Goal: Task Accomplishment & Management: Use online tool/utility

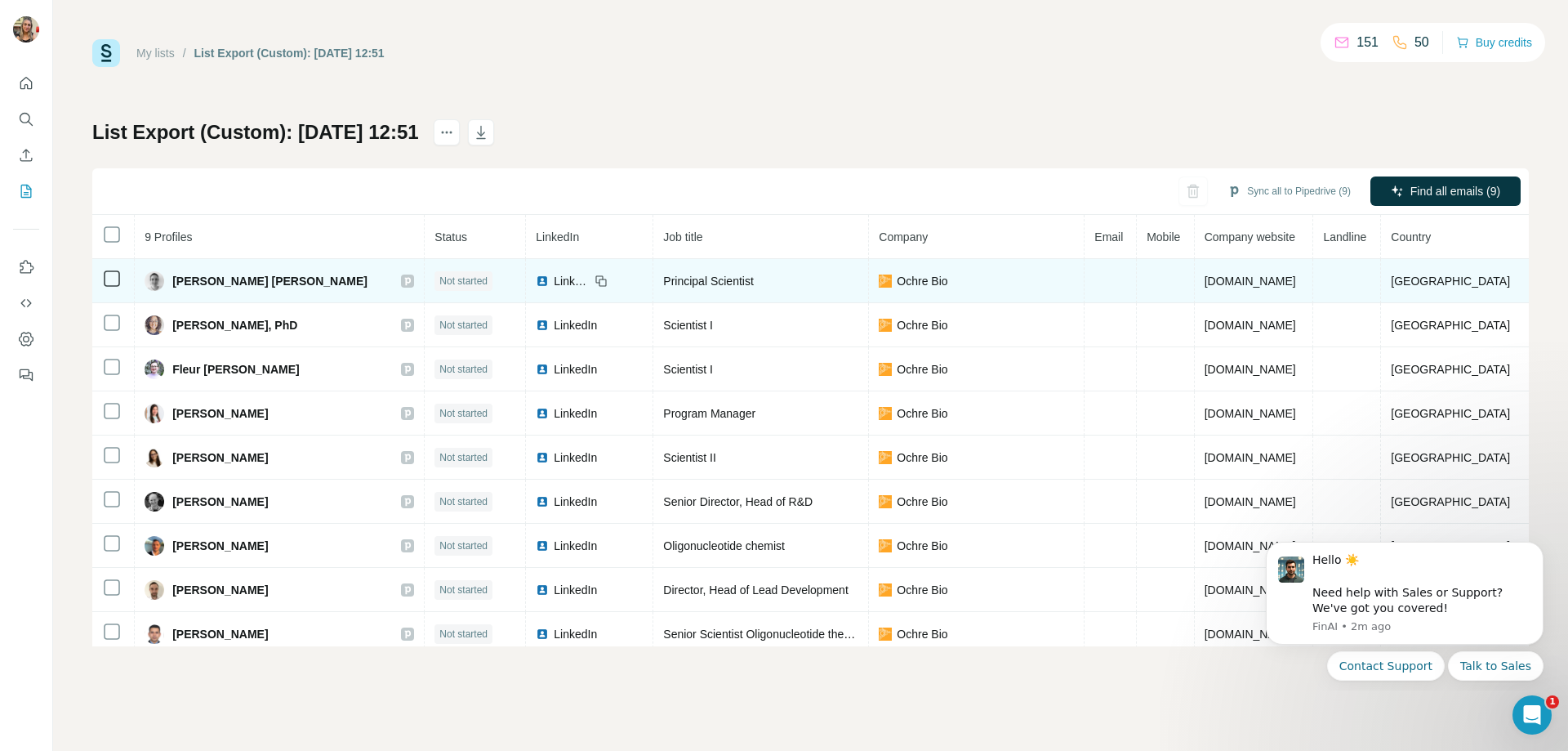
click at [1084, 273] on td at bounding box center [1110, 281] width 52 height 44
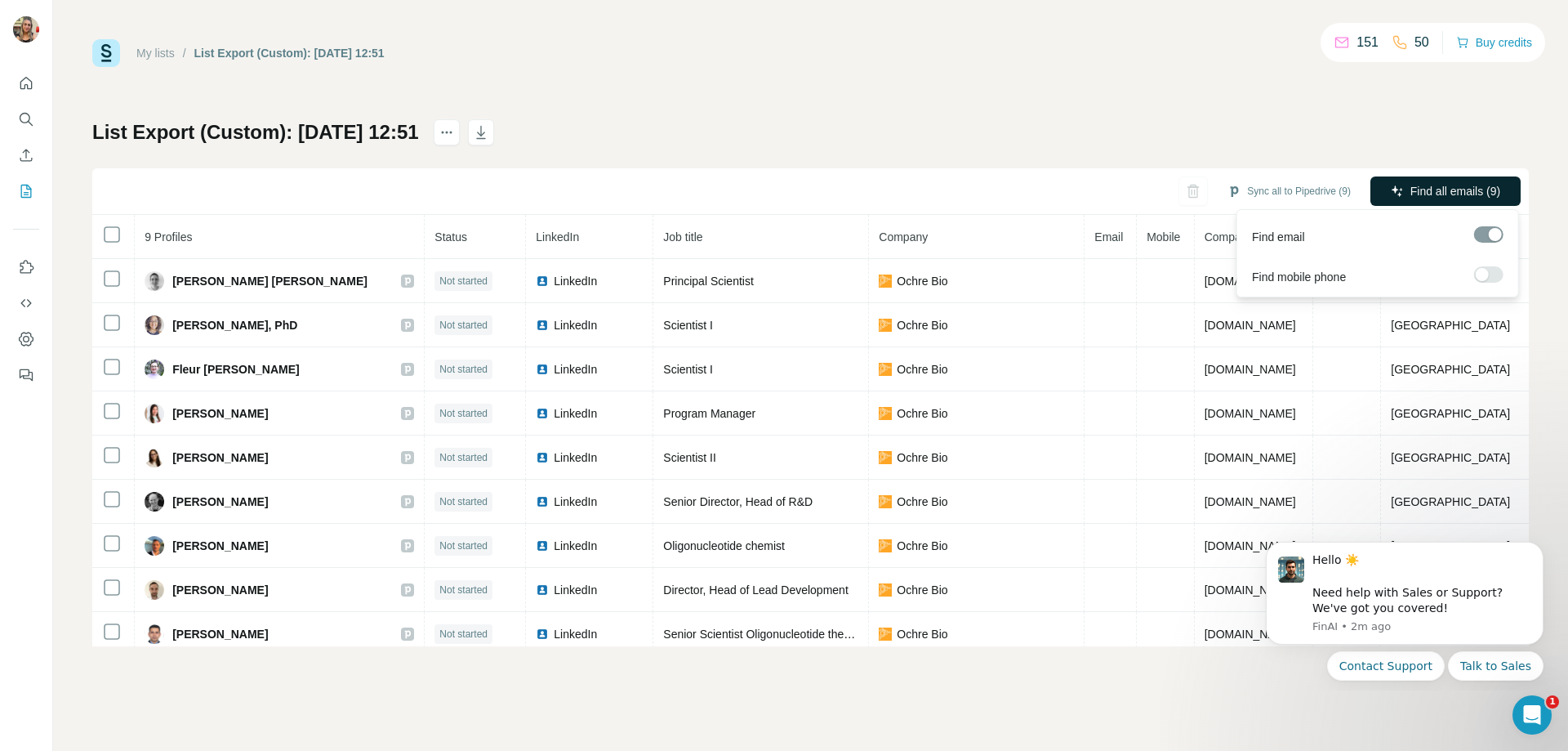
click at [1404, 189] on button "Find all emails (9)" at bounding box center [1445, 191] width 151 height 30
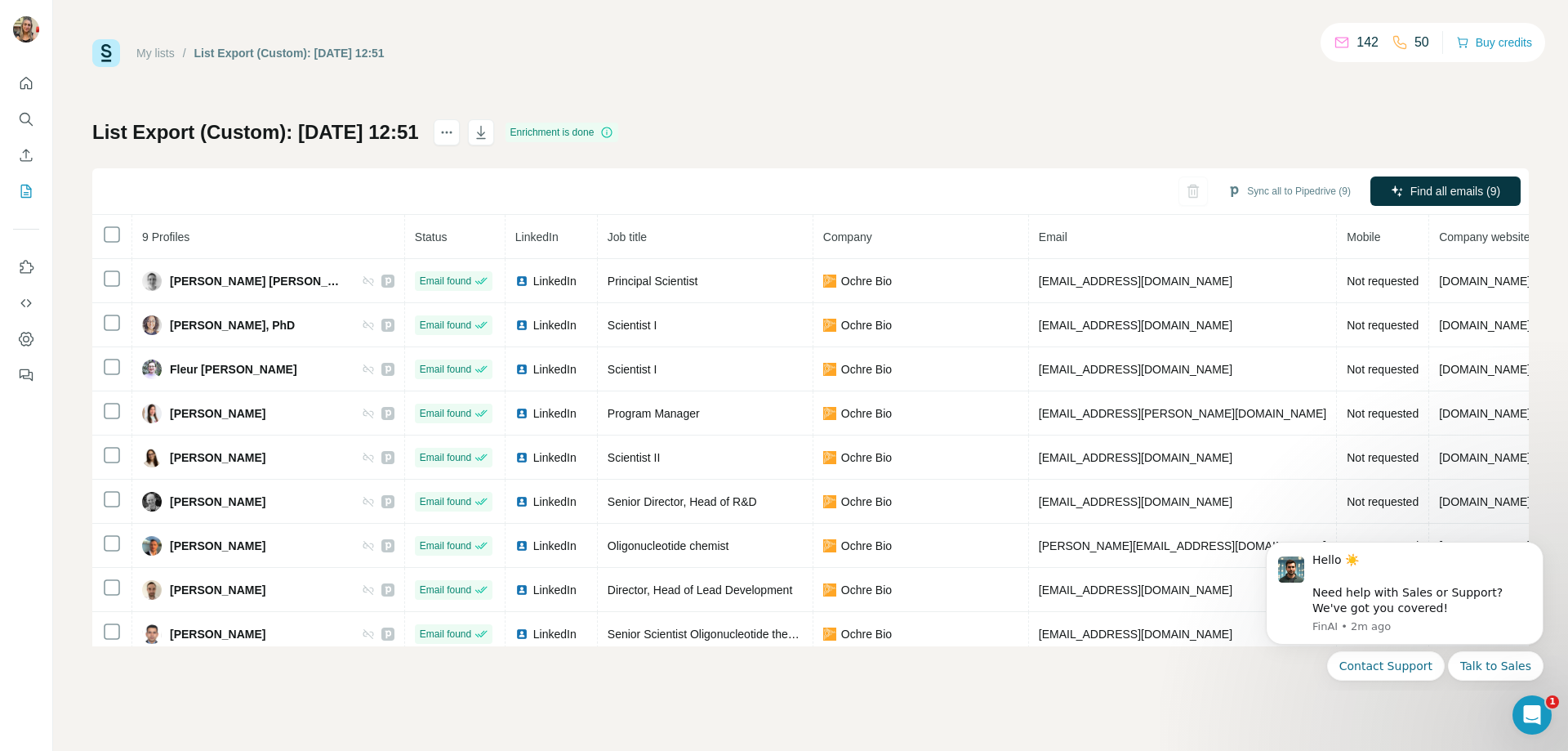
scroll to position [18, 0]
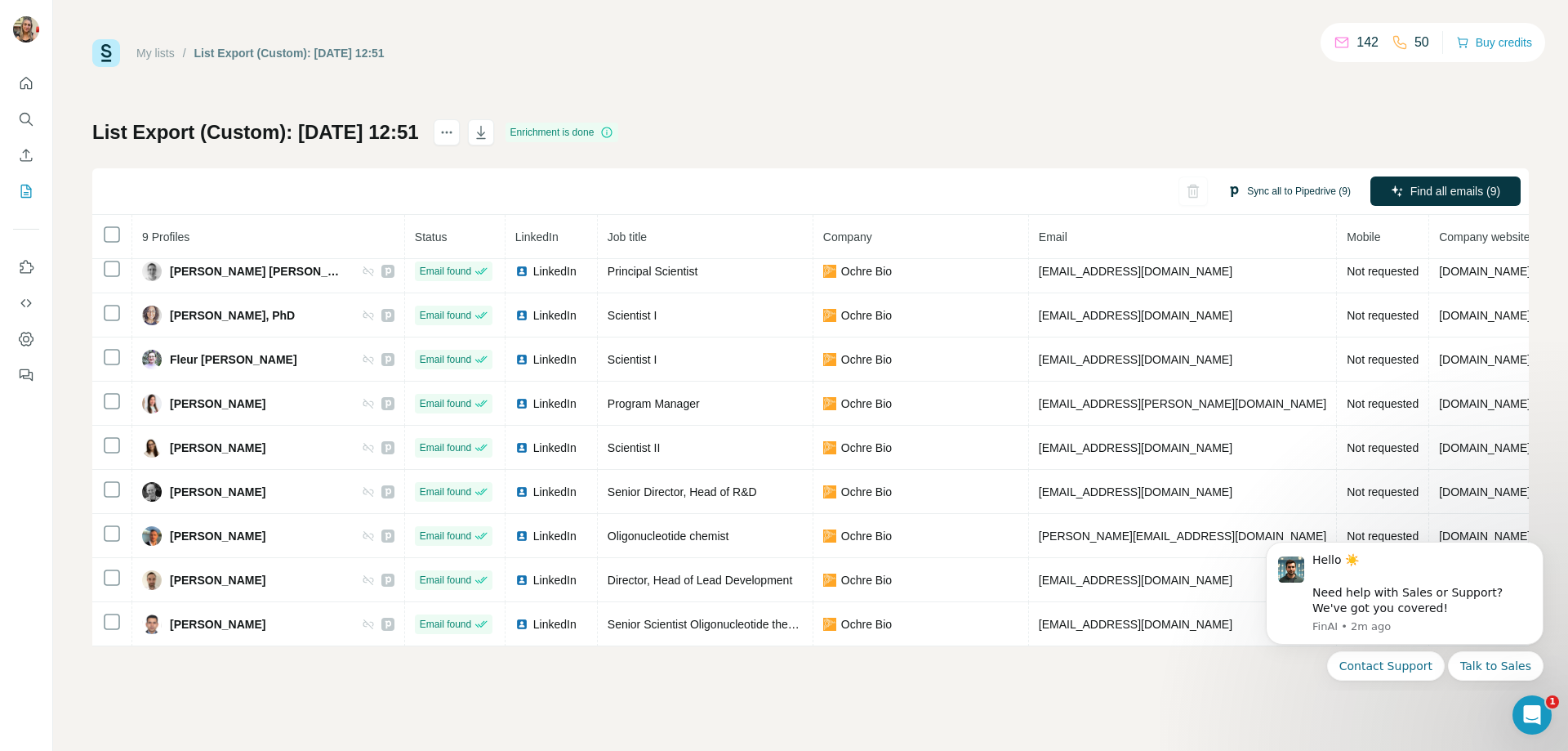
click at [1305, 194] on button "Sync all to Pipedrive (9)" at bounding box center [1289, 191] width 147 height 25
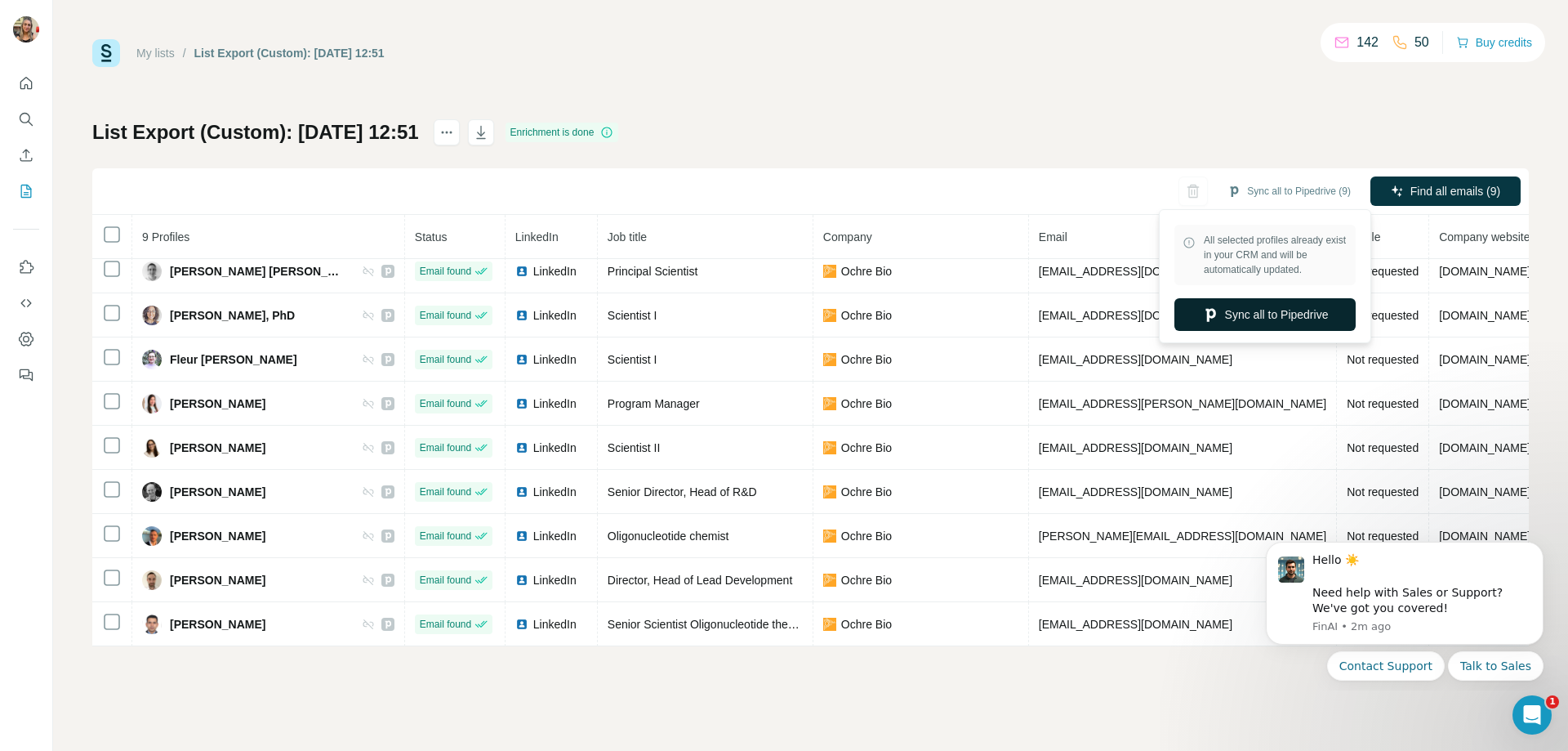
click at [1285, 313] on button "Sync all to Pipedrive" at bounding box center [1265, 315] width 181 height 33
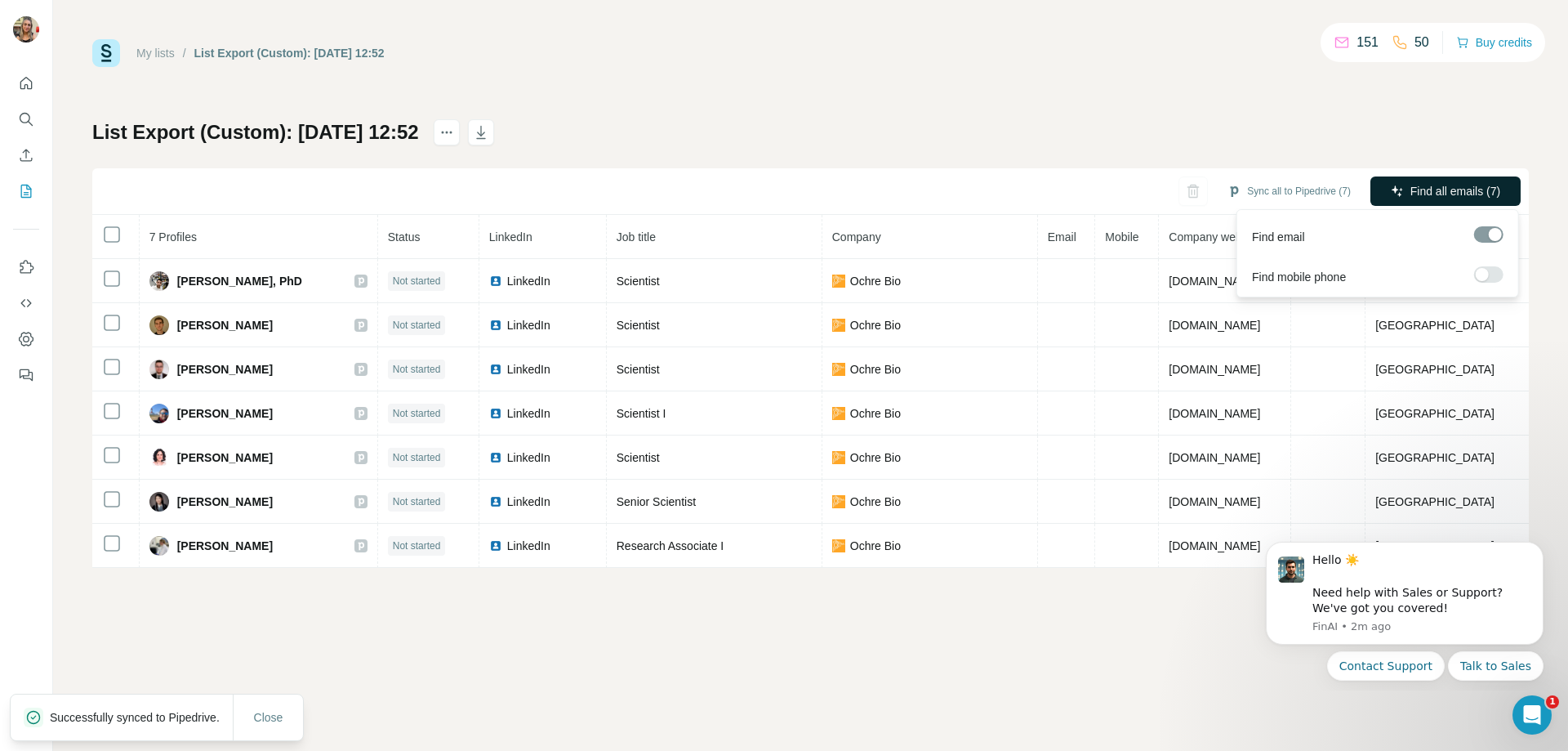
click at [1447, 194] on span "Find all emails (7)" at bounding box center [1454, 191] width 90 height 16
